Goal: Navigation & Orientation: Find specific page/section

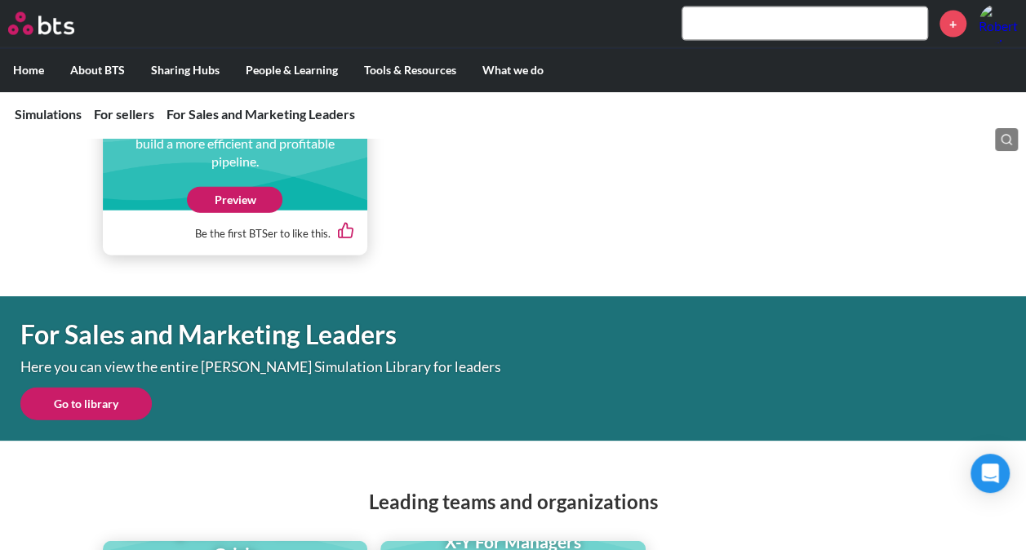
scroll to position [1960, 0]
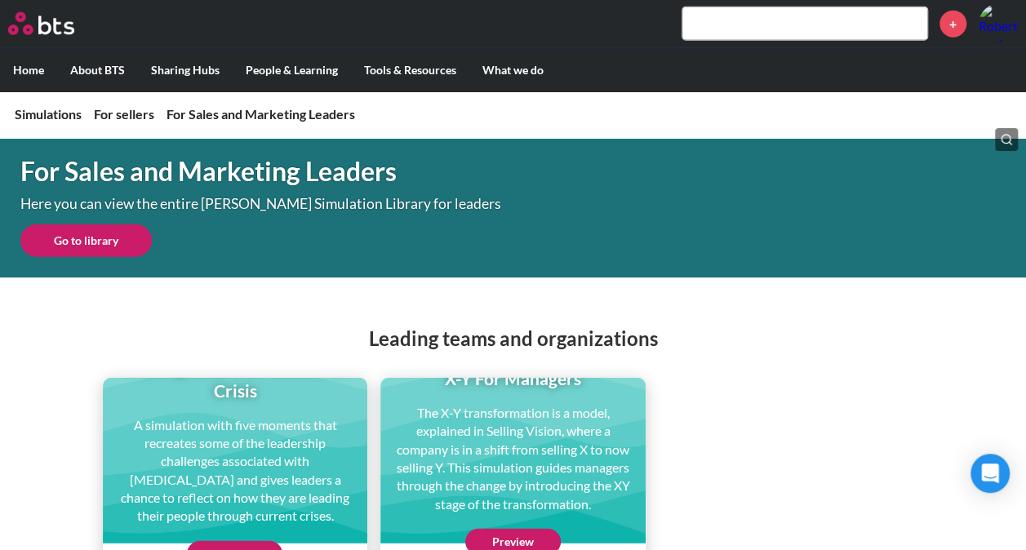
click at [77, 242] on link "Go to library" at bounding box center [85, 241] width 131 height 33
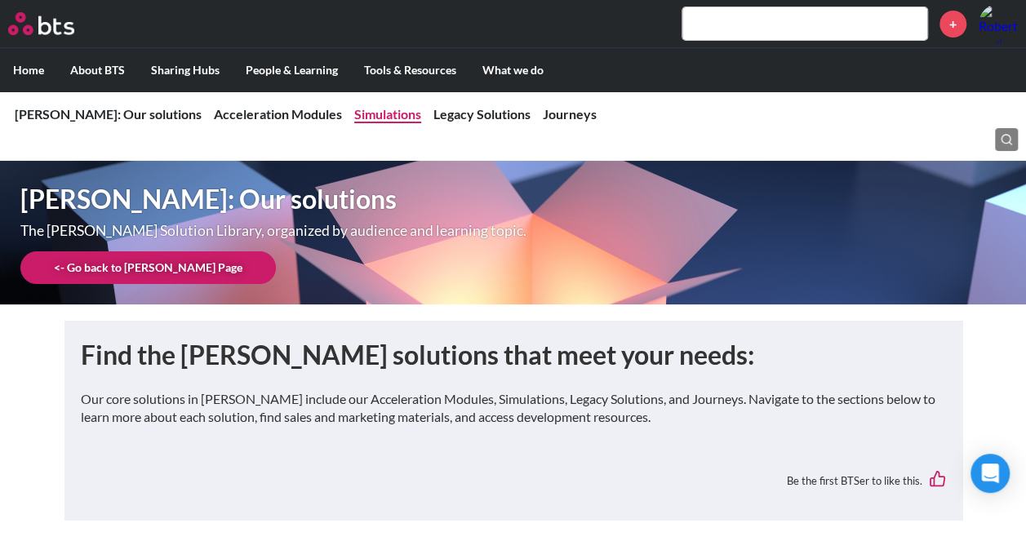
click at [354, 114] on link "Simulations" at bounding box center [387, 114] width 67 height 16
click at [434, 114] on link "Legacy Solutions" at bounding box center [482, 114] width 97 height 16
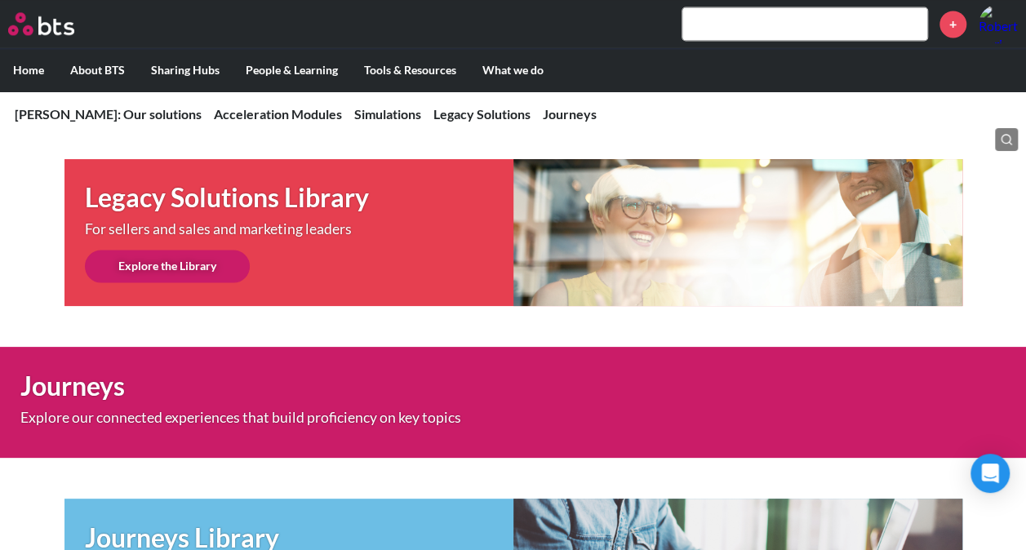
scroll to position [1229, 0]
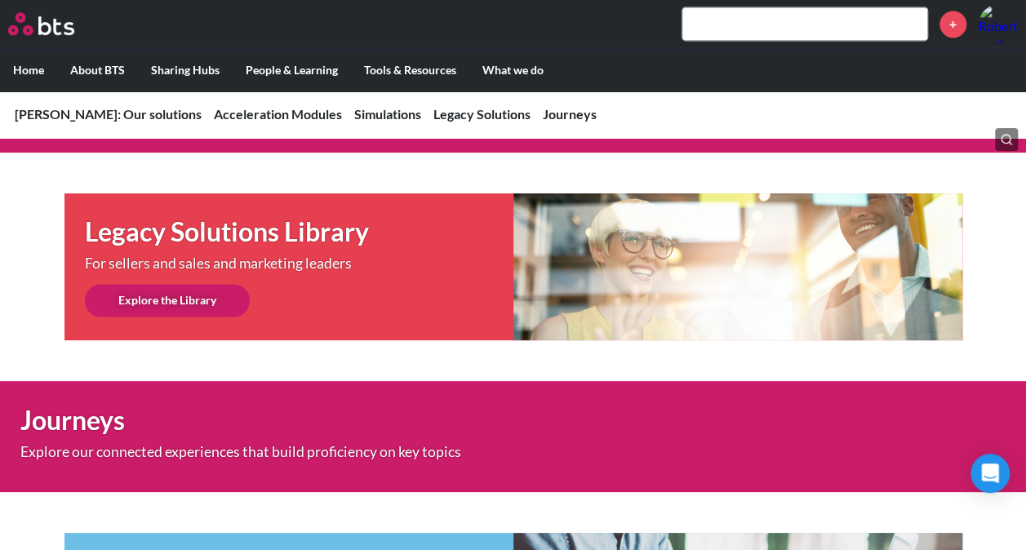
click at [183, 300] on link "Explore the Library" at bounding box center [167, 300] width 165 height 33
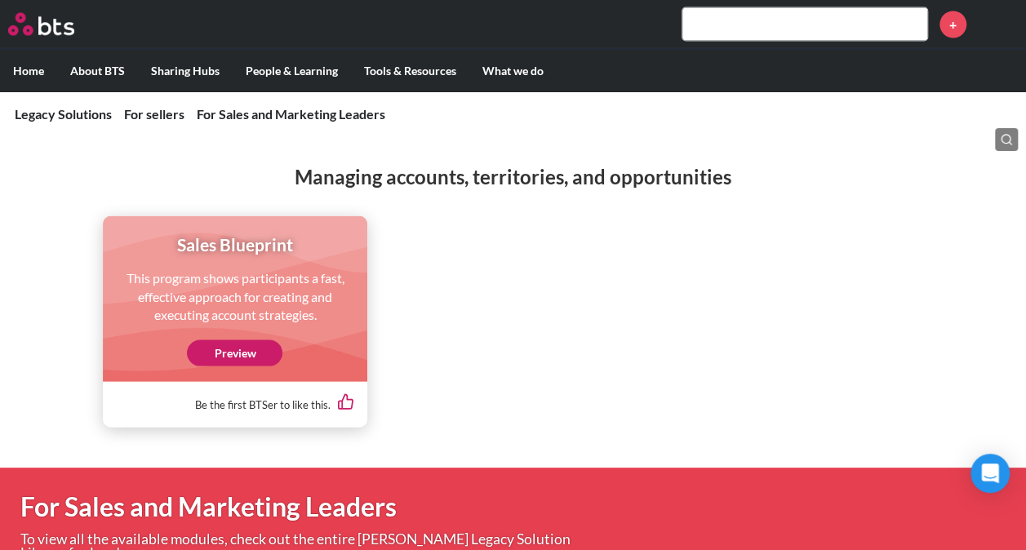
scroll to position [1552, 0]
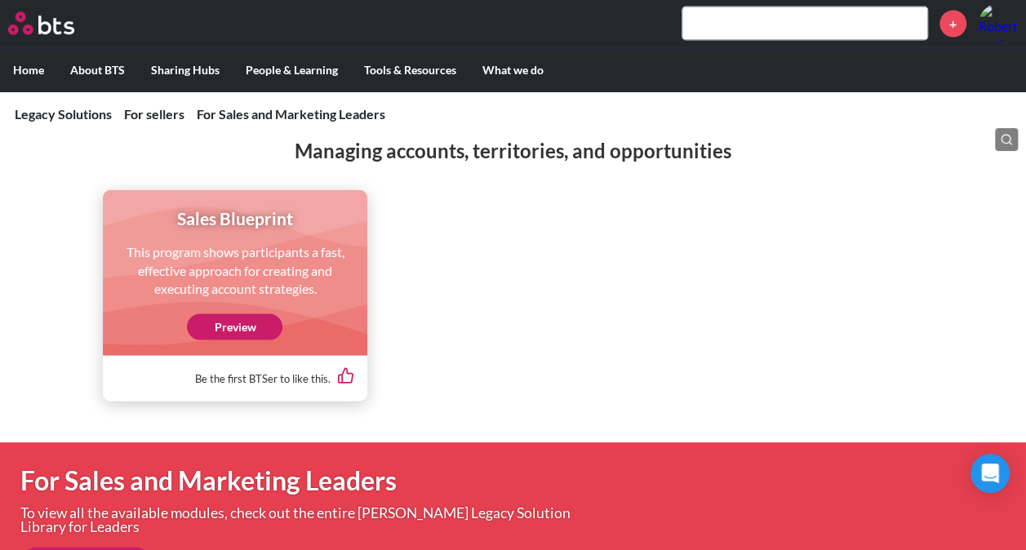
click at [247, 332] on link "Preview" at bounding box center [235, 327] width 96 height 26
